Goal: Navigation & Orientation: Find specific page/section

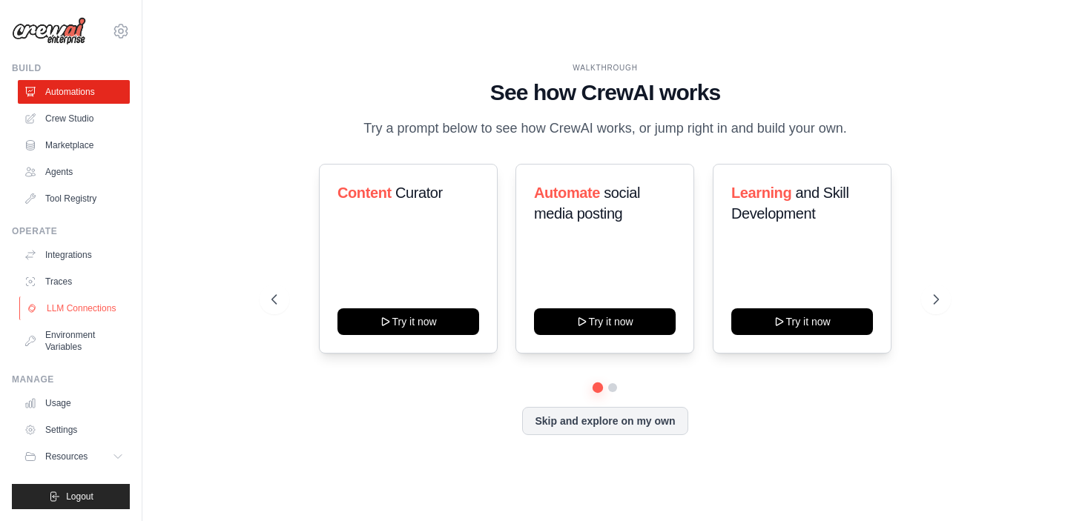
click at [91, 311] on link "LLM Connections" at bounding box center [75, 309] width 112 height 24
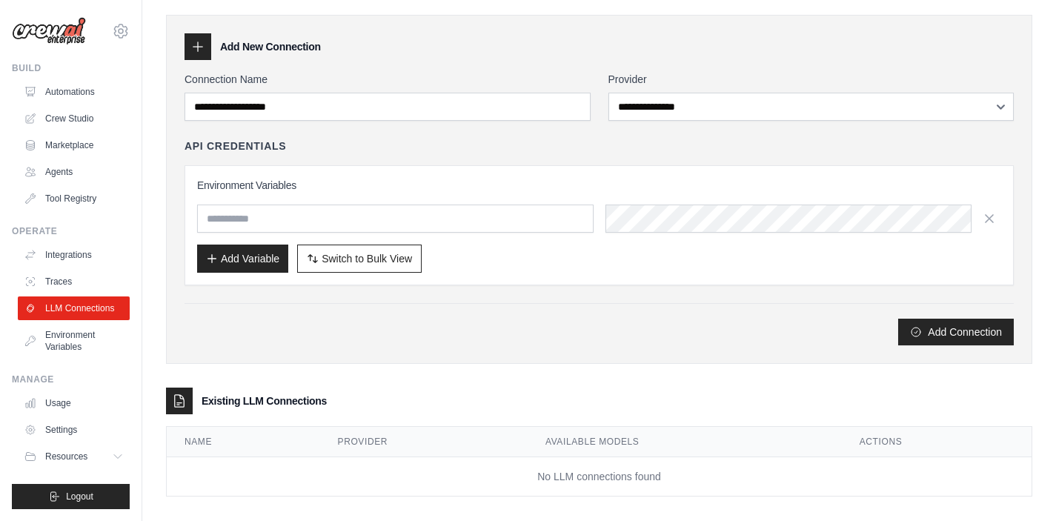
scroll to position [59, 0]
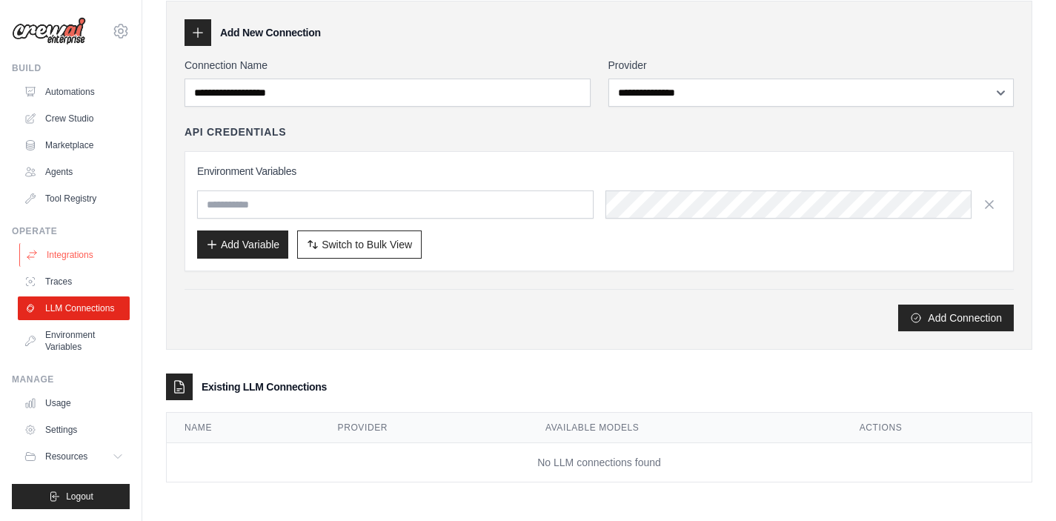
click at [54, 258] on link "Integrations" at bounding box center [75, 255] width 112 height 24
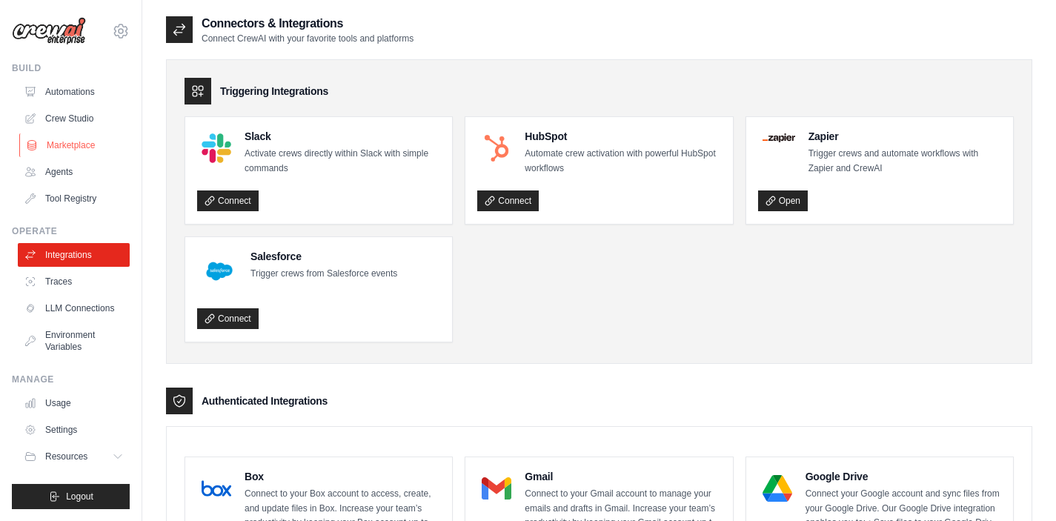
click at [88, 145] on link "Marketplace" at bounding box center [75, 145] width 112 height 24
